Goal: Navigation & Orientation: Find specific page/section

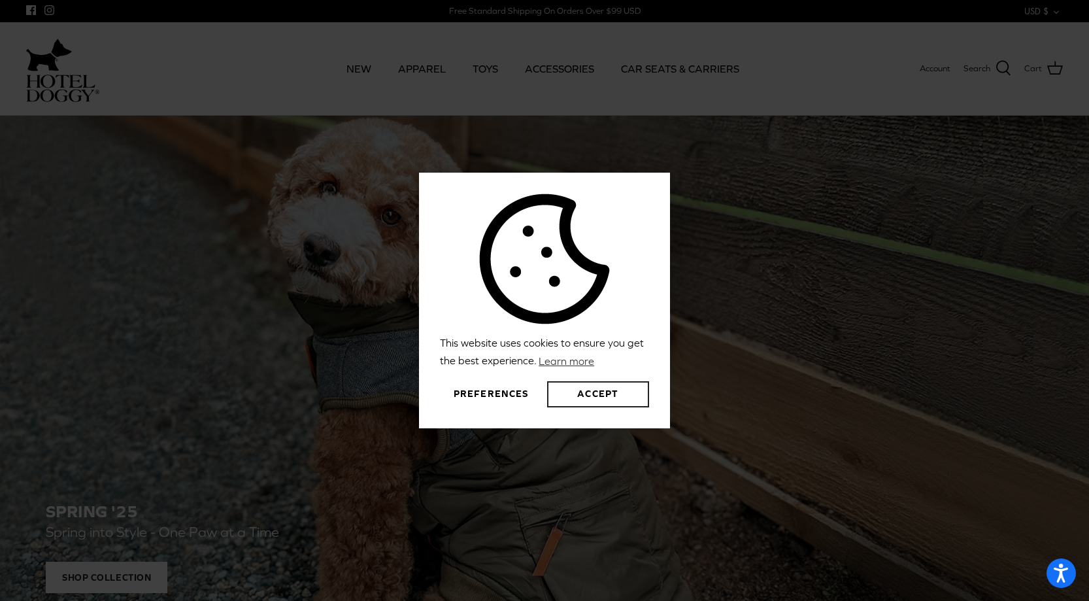
click at [625, 391] on button "Accept" at bounding box center [598, 394] width 102 height 26
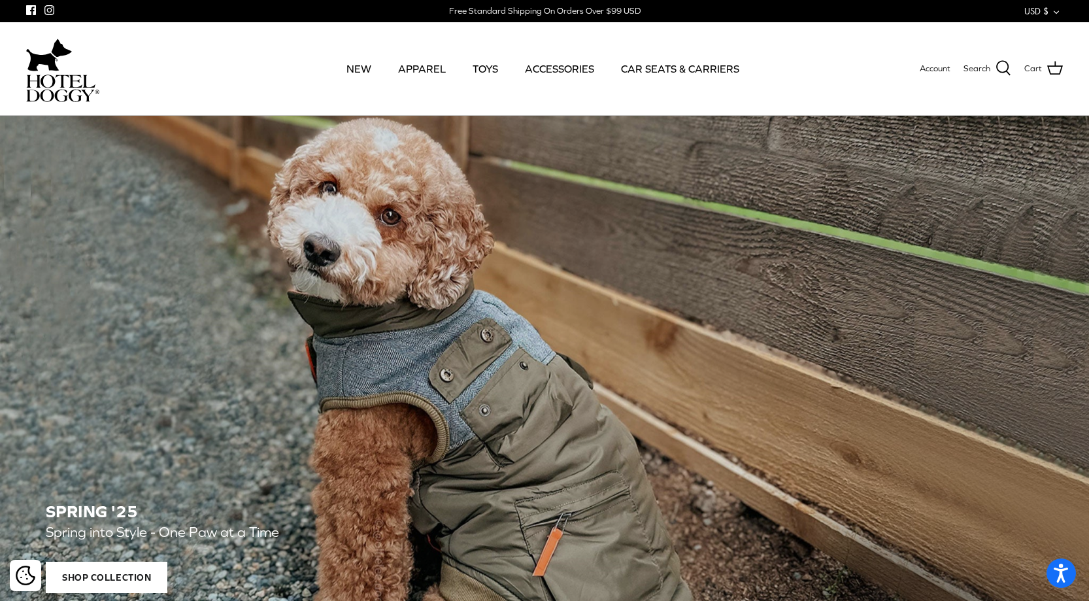
click at [665, 71] on link "CAR SEATS & CARRIERS" at bounding box center [680, 68] width 142 height 44
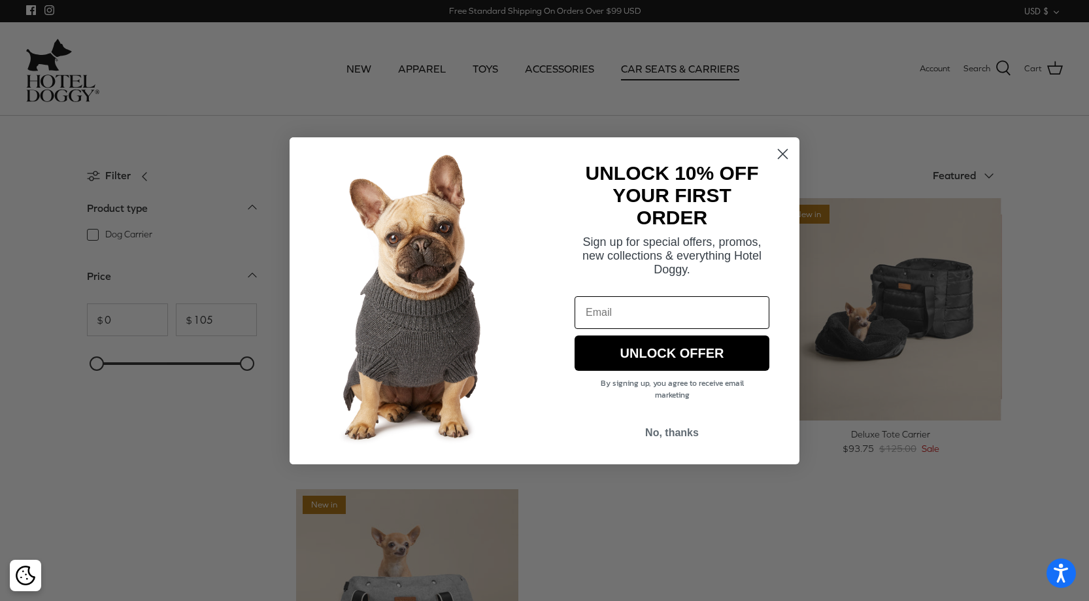
click at [784, 159] on circle "Close dialog" at bounding box center [783, 153] width 22 height 22
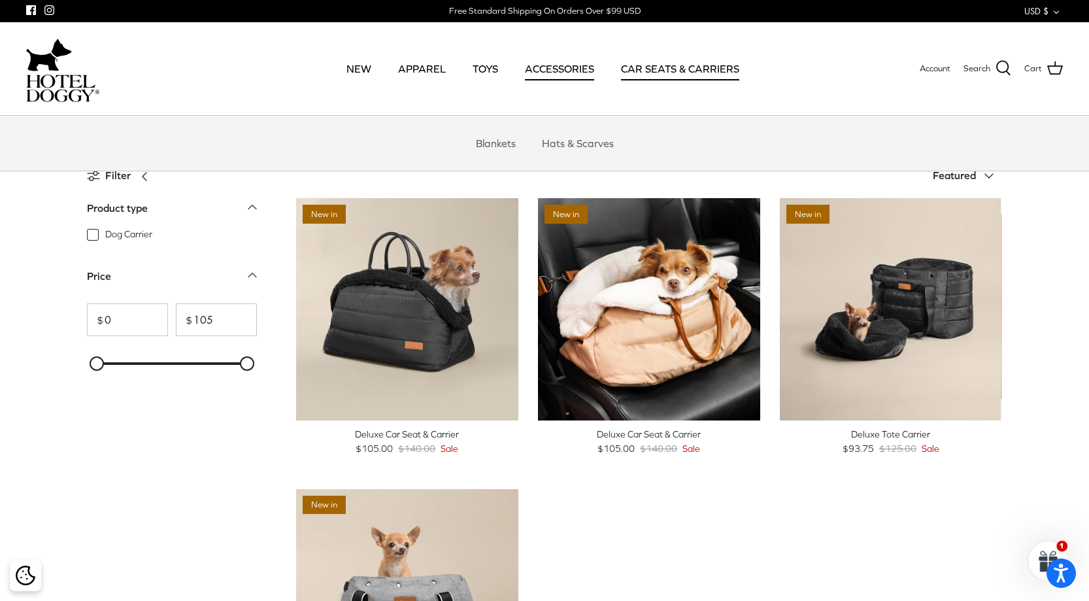
click at [556, 67] on link "ACCESSORIES" at bounding box center [559, 68] width 93 height 44
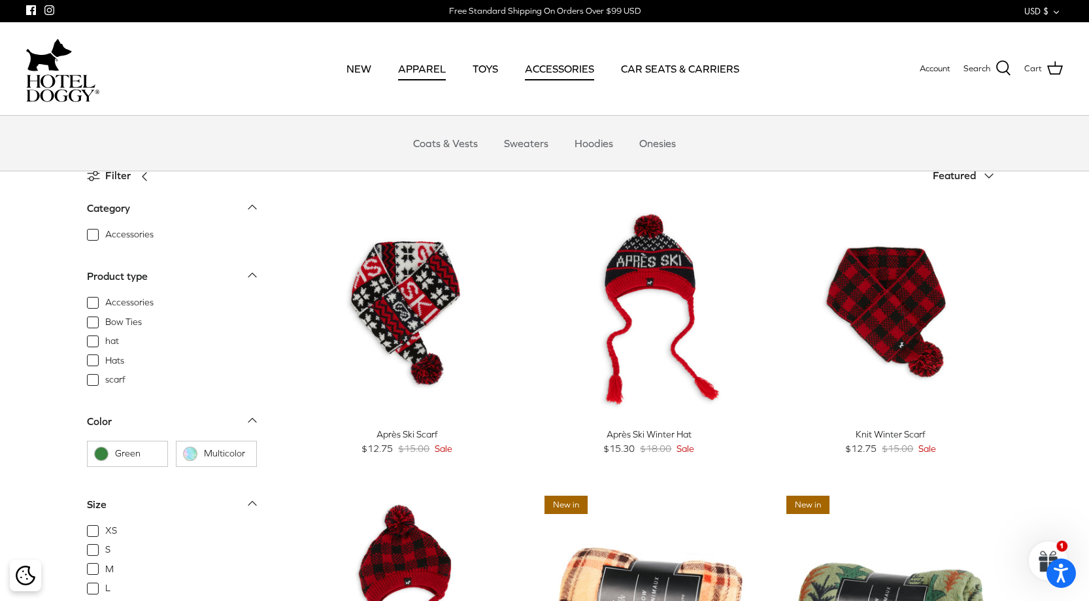
click at [422, 67] on link "APPAREL" at bounding box center [421, 68] width 71 height 44
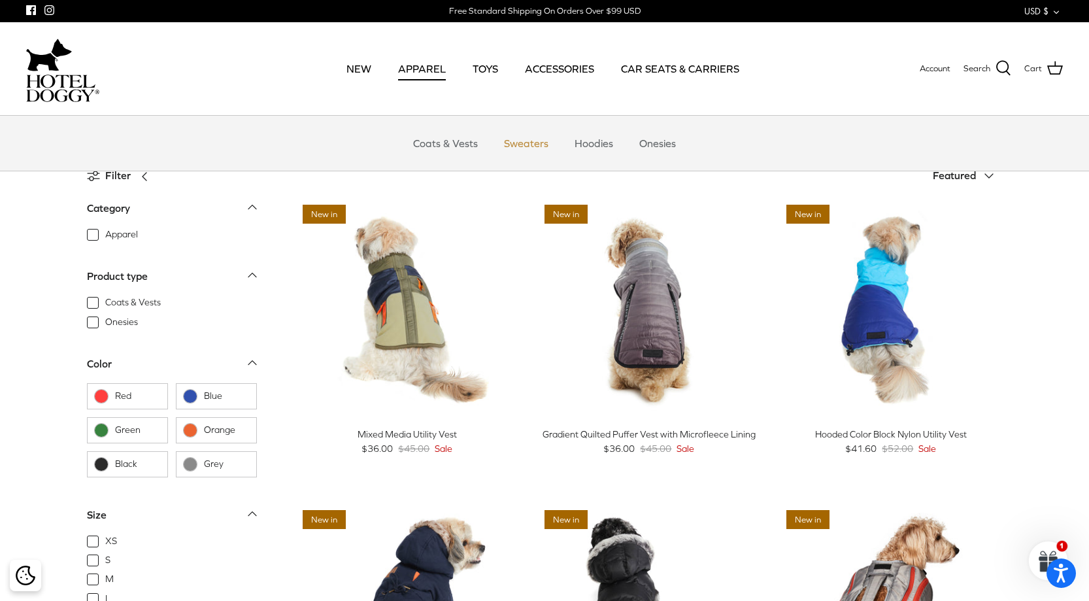
click at [531, 137] on link "Sweaters" at bounding box center [526, 143] width 68 height 39
